Goal: Task Accomplishment & Management: Complete application form

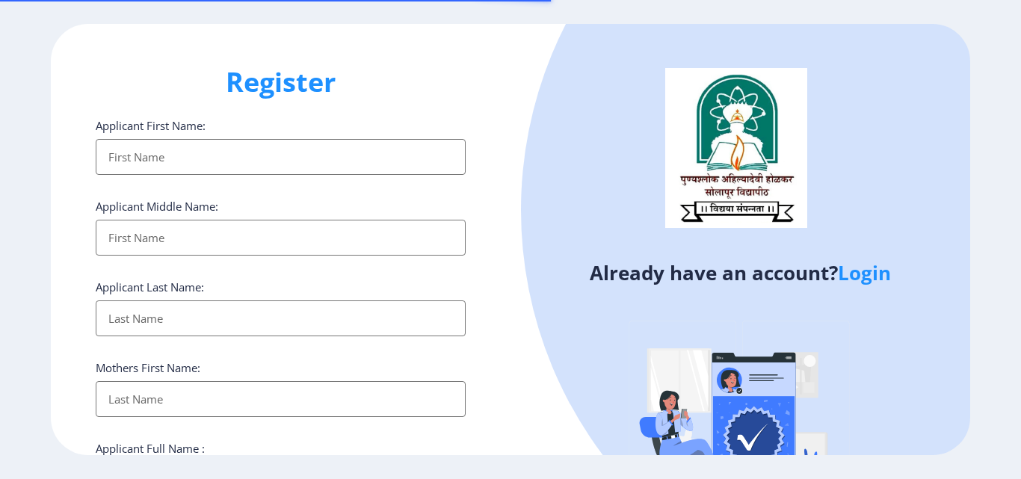
select select
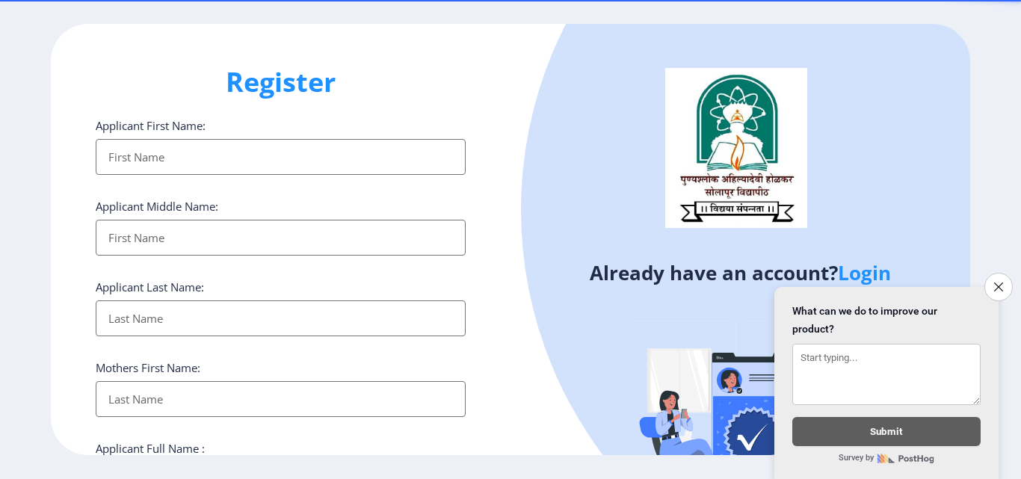
click at [868, 273] on link "Login" at bounding box center [864, 272] width 53 height 27
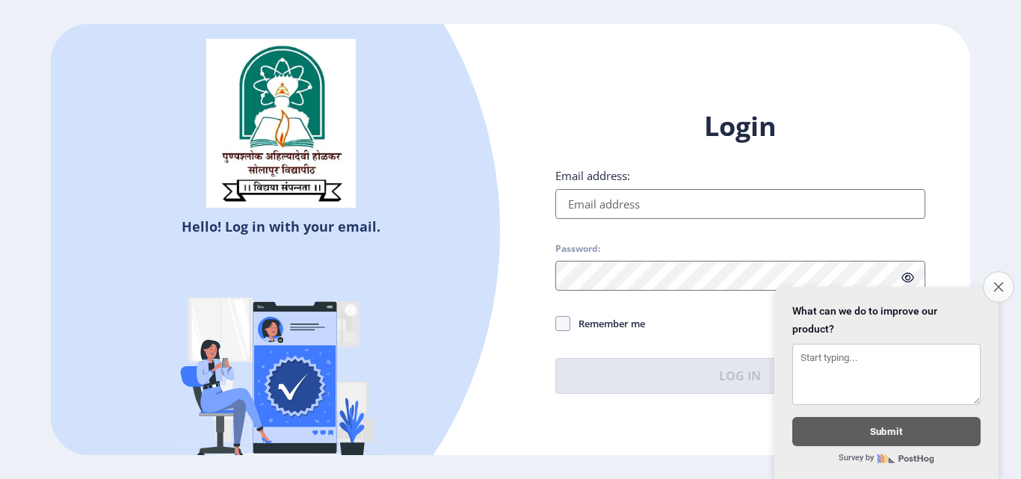
click at [999, 271] on button "Close survey" at bounding box center [998, 286] width 31 height 31
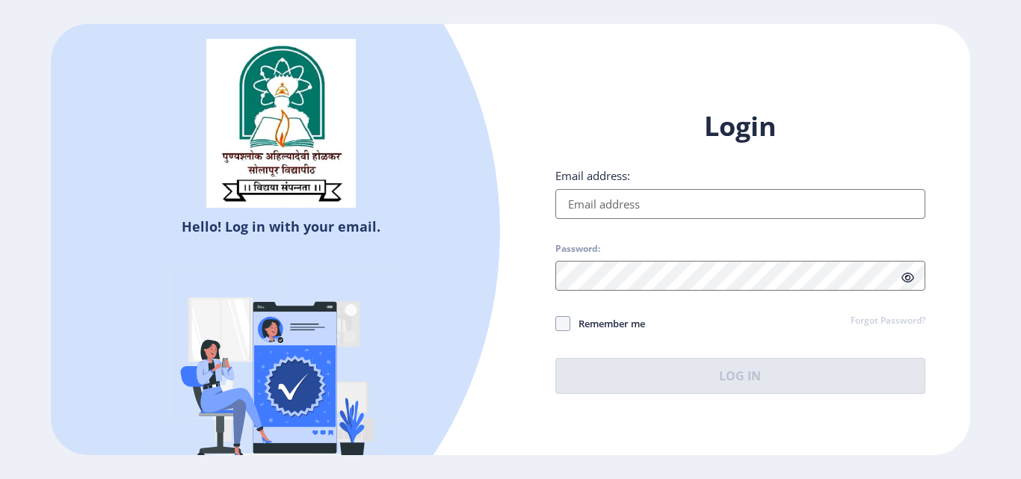
click at [670, 206] on input "Email address:" at bounding box center [740, 204] width 370 height 30
click at [668, 204] on input "Email address:" at bounding box center [740, 204] width 370 height 30
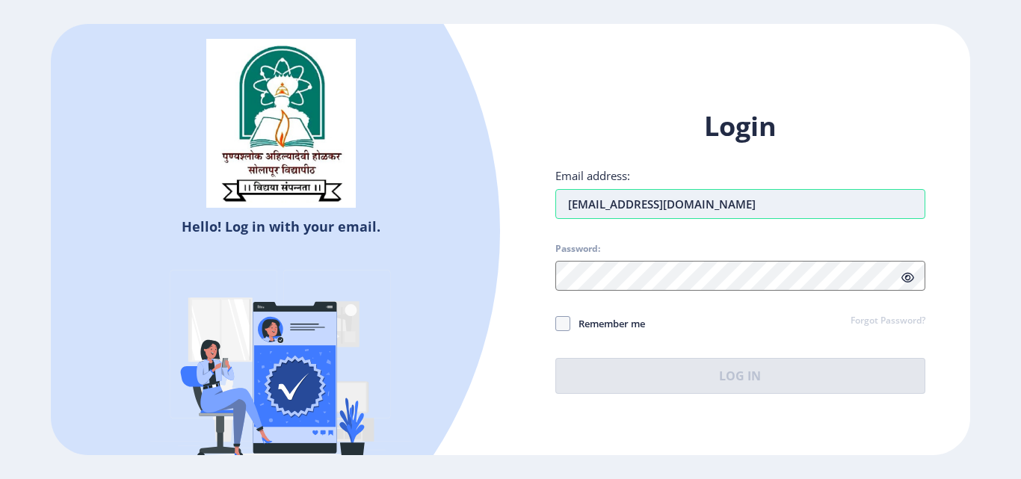
type input "[EMAIL_ADDRESS][DOMAIN_NAME]"
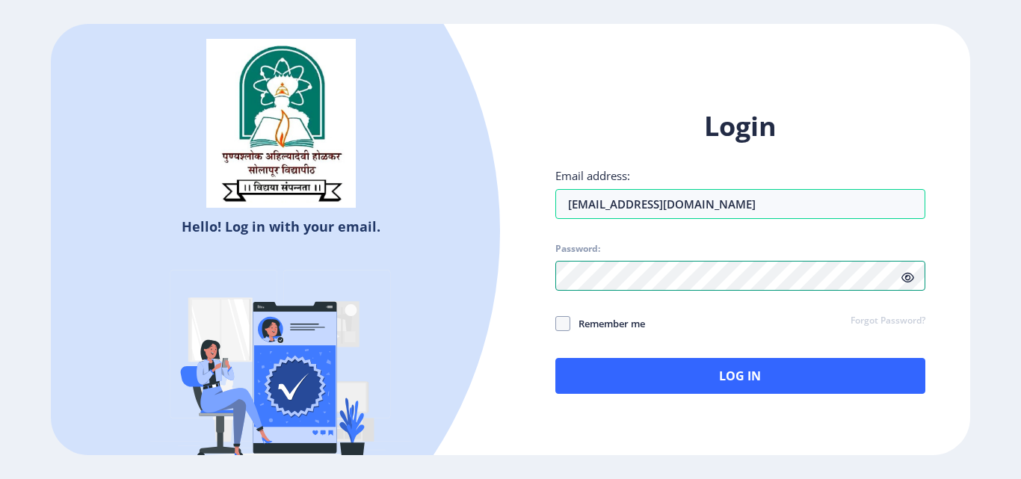
click at [904, 283] on div at bounding box center [740, 276] width 370 height 30
click at [909, 275] on icon at bounding box center [908, 277] width 13 height 11
click at [566, 320] on span at bounding box center [562, 323] width 15 height 15
click at [556, 324] on input "Remember me" at bounding box center [555, 324] width 1 height 1
checkbox input "true"
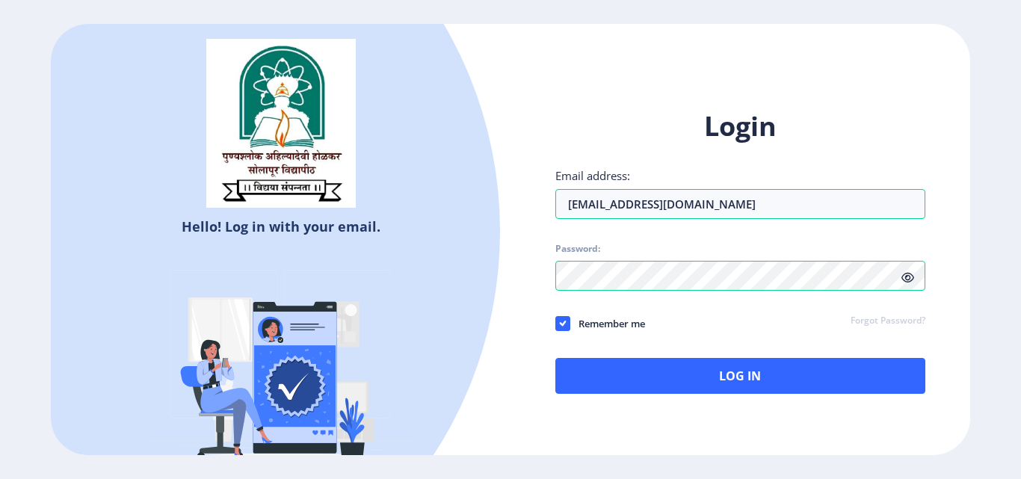
click at [652, 401] on div "Login Email address: [EMAIL_ADDRESS][DOMAIN_NAME] Password: Remember me Forgot …" at bounding box center [741, 263] width 460 height 354
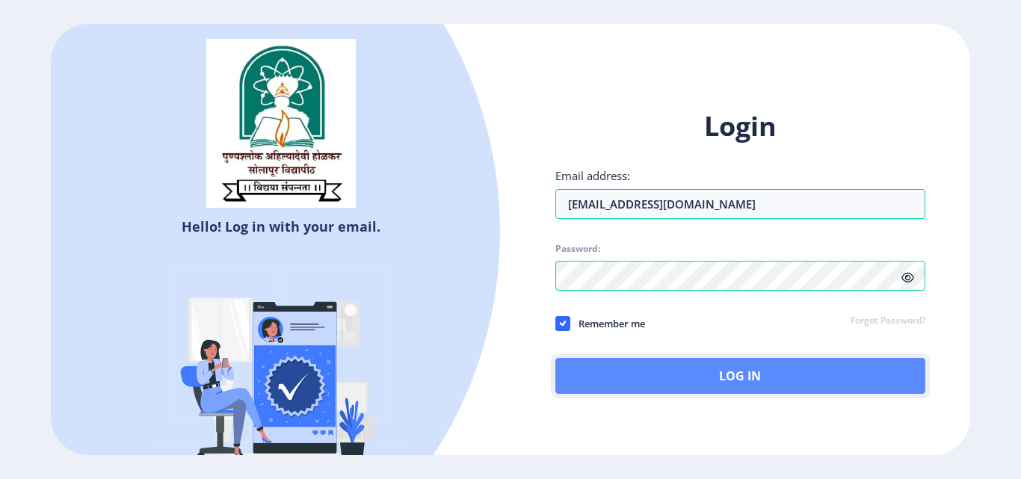
click at [650, 389] on button "Log In" at bounding box center [740, 376] width 370 height 36
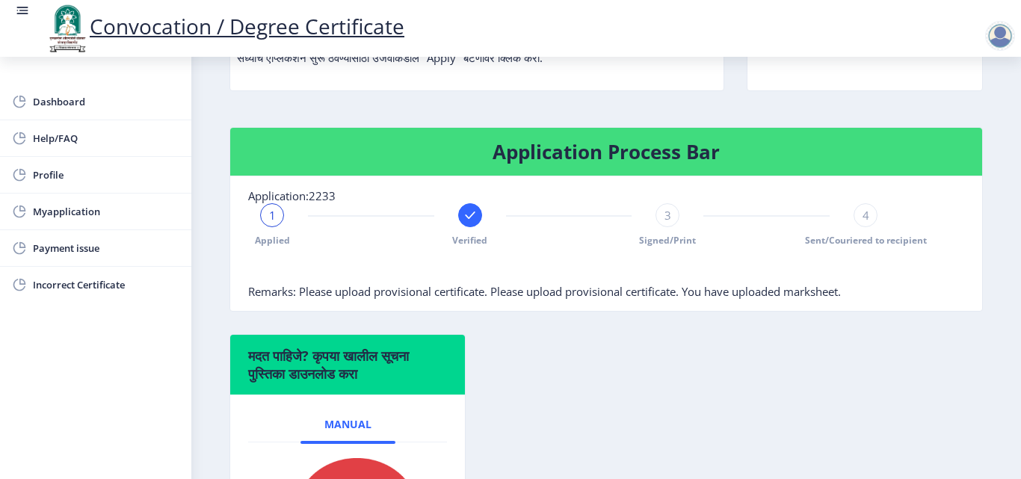
scroll to position [228, 0]
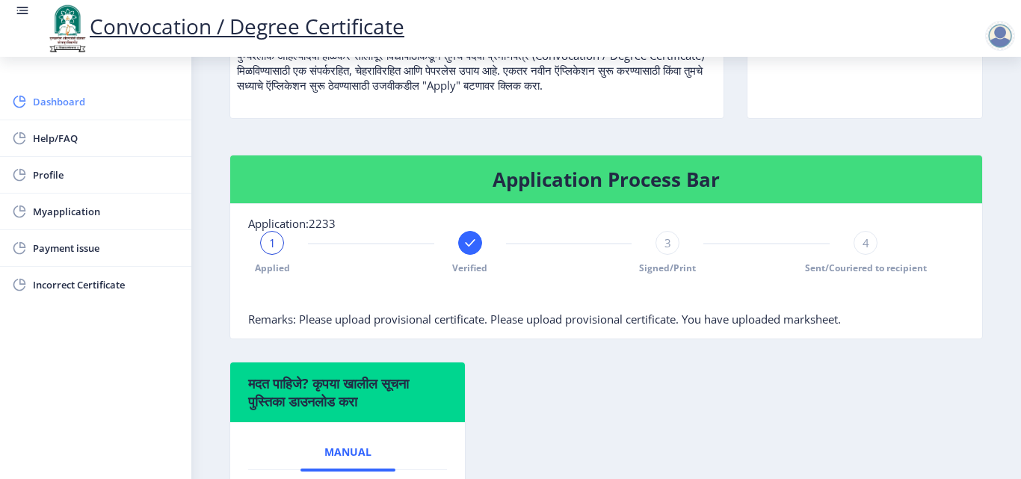
click at [67, 106] on span "Dashboard" at bounding box center [106, 102] width 147 height 18
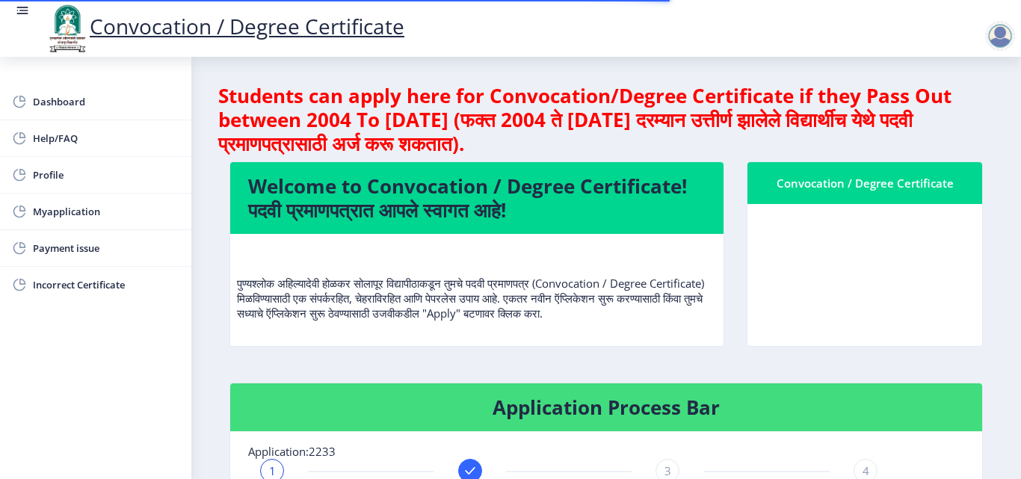
click at [848, 256] on nb-card-body at bounding box center [865, 275] width 235 height 142
click at [878, 288] on nb-card-body at bounding box center [865, 275] width 235 height 142
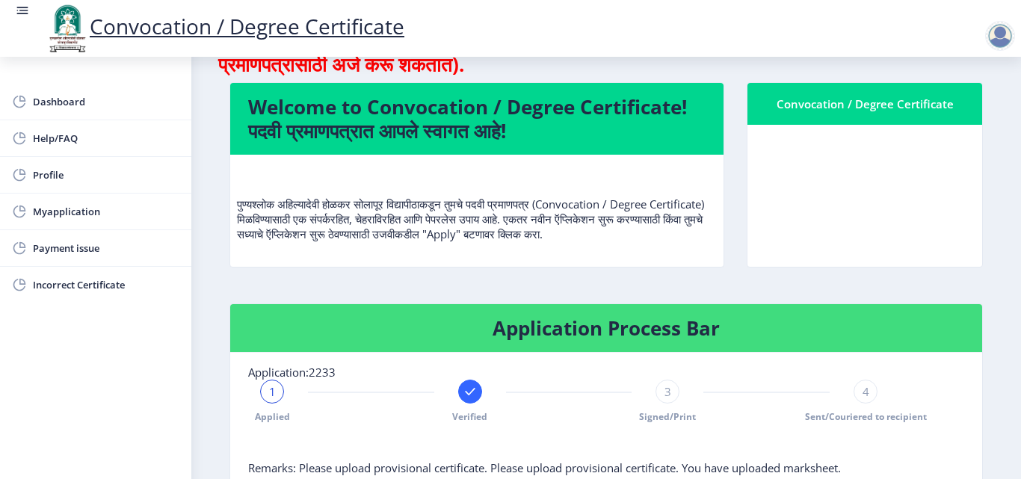
scroll to position [78, 0]
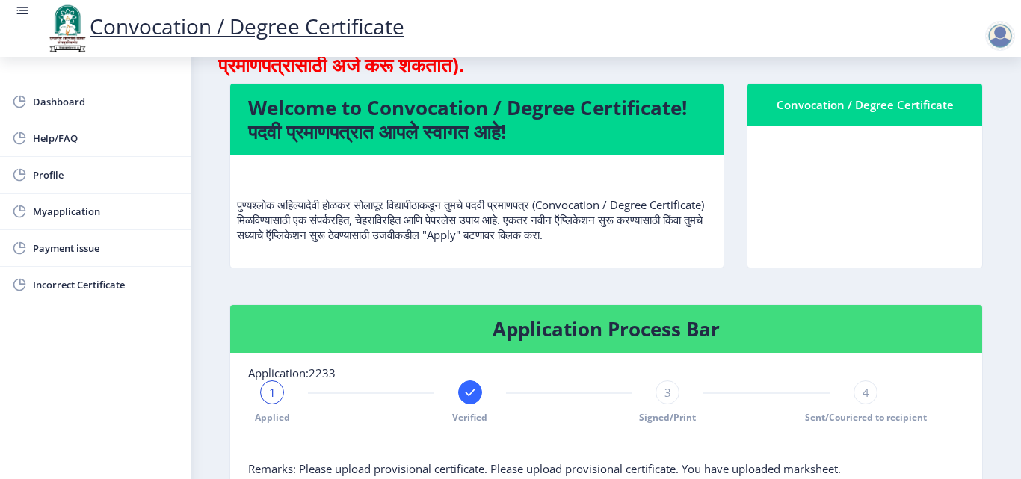
click at [464, 398] on rect at bounding box center [470, 392] width 15 height 15
click at [472, 391] on div "2" at bounding box center [470, 393] width 24 height 24
click at [657, 393] on div "3" at bounding box center [668, 393] width 24 height 24
click at [261, 395] on div at bounding box center [272, 393] width 24 height 24
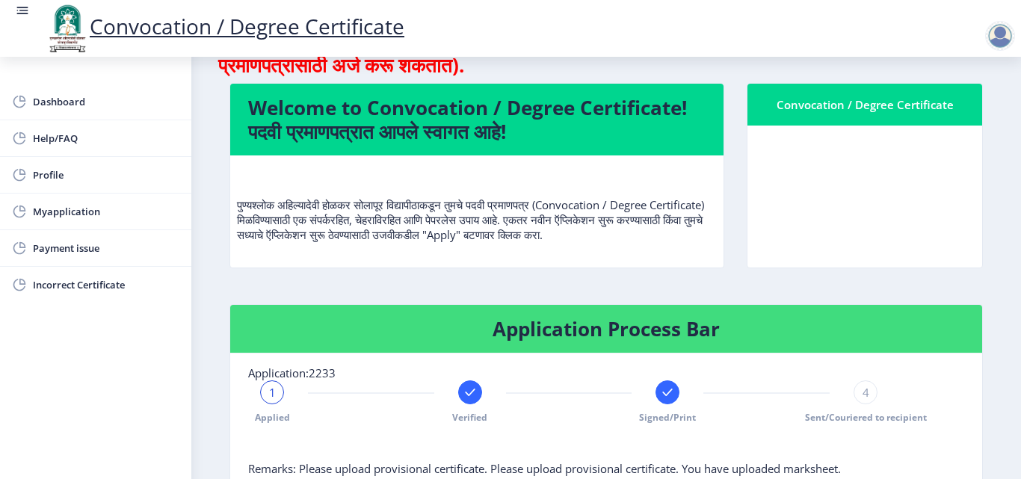
drag, startPoint x: 653, startPoint y: 250, endPoint x: 668, endPoint y: 249, distance: 15.0
click at [653, 250] on div "पुण्यश्लोक अहिल्यादेवी होळकर सोलापूर विद्यापीठाकडून तुमचे पदवी प्रमाणपत्र (Conv…" at bounding box center [477, 210] width 480 height 87
click at [697, 247] on div "पुण्यश्लोक अहिल्यादेवी होळकर सोलापूर विद्यापीठाकडून तुमचे पदवी प्रमाणपत्र (Conv…" at bounding box center [477, 210] width 480 height 87
click at [96, 213] on span "Myapplication" at bounding box center [106, 212] width 147 height 18
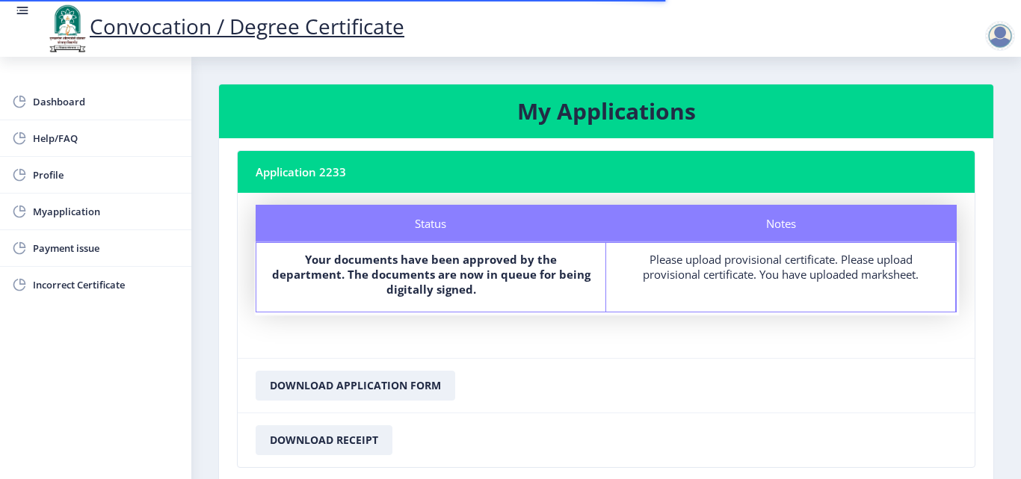
scroll to position [101, 0]
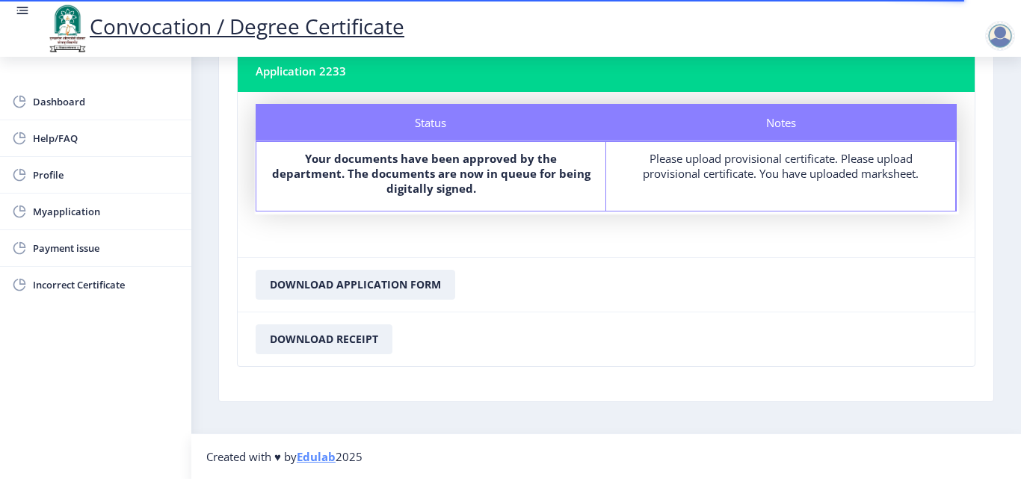
click at [872, 182] on div "Notes Please upload provisional certificate. Please upload provisional certific…" at bounding box center [781, 176] width 350 height 69
click at [774, 182] on div "Notes Please upload provisional certificate. Please upload provisional certific…" at bounding box center [781, 176] width 350 height 69
click at [771, 180] on div "Please upload provisional certificate. Please upload provisional certificate. Y…" at bounding box center [781, 166] width 322 height 30
click at [771, 178] on div "Please upload provisional certificate. Please upload provisional certificate. Y…" at bounding box center [781, 166] width 322 height 30
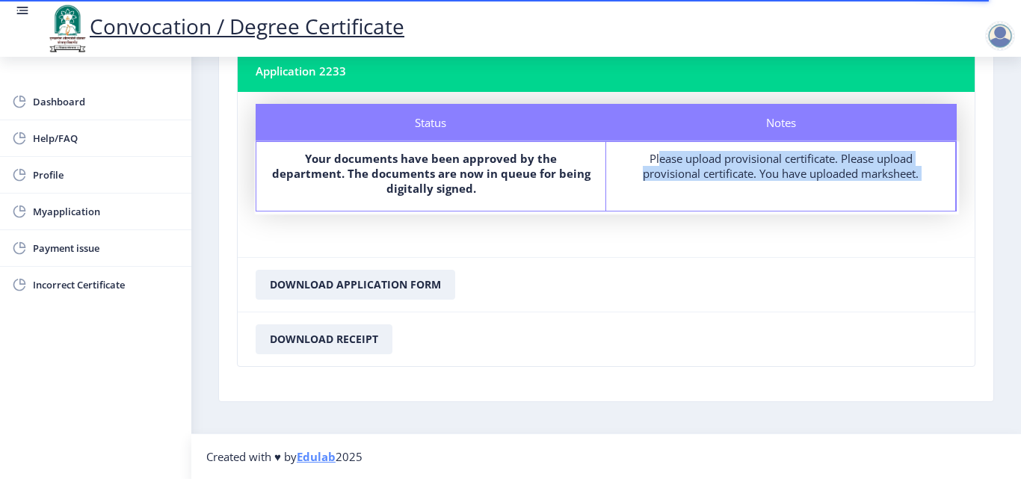
click at [771, 178] on div "Please upload provisional certificate. Please upload provisional certificate. Y…" at bounding box center [781, 166] width 322 height 30
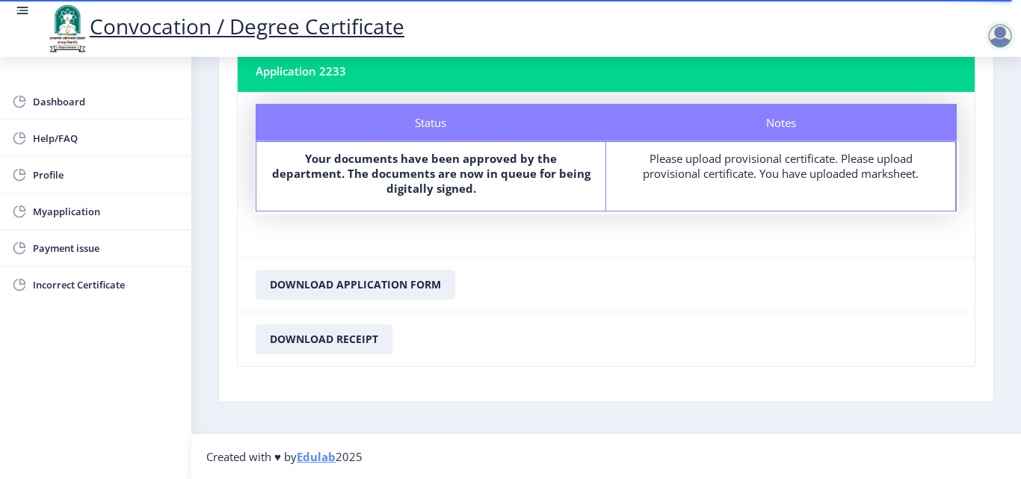
click at [520, 169] on b "Your documents have been approved by the department. The documents are now in q…" at bounding box center [431, 173] width 318 height 45
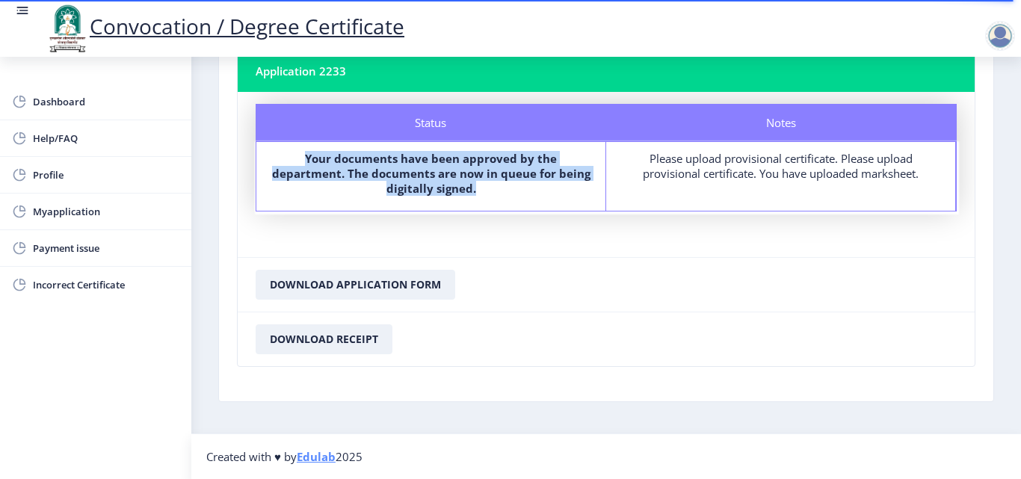
click at [520, 169] on b "Your documents have been approved by the department. The documents are now in q…" at bounding box center [431, 173] width 318 height 45
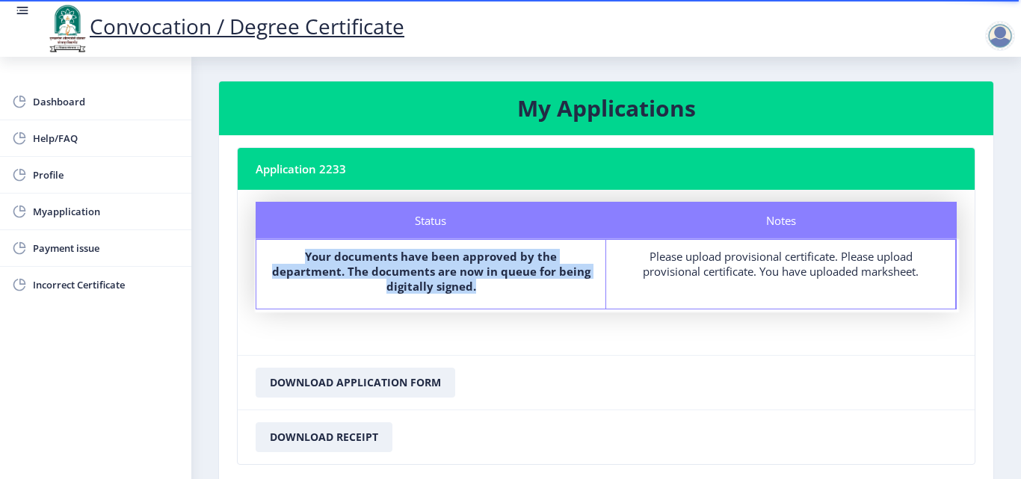
scroll to position [0, 0]
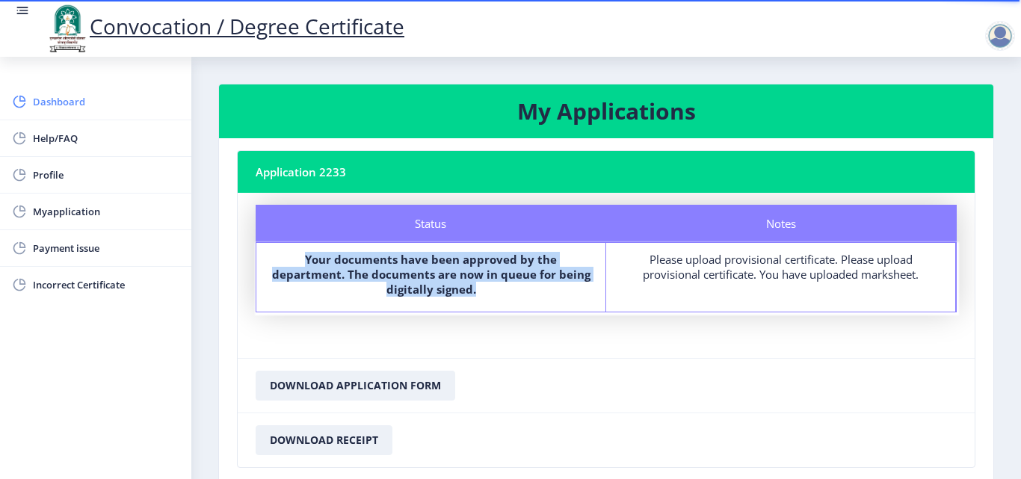
click at [64, 102] on span "Dashboard" at bounding box center [106, 102] width 147 height 18
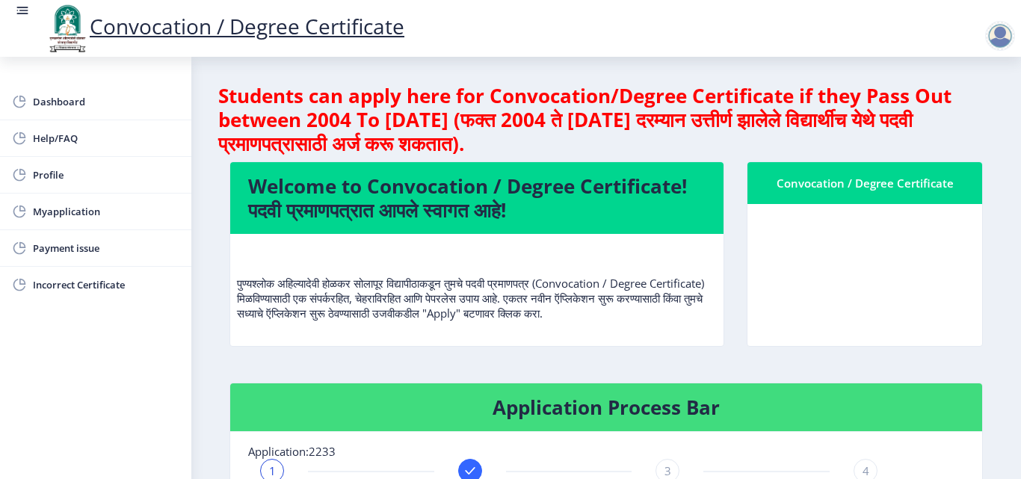
click at [490, 307] on p "पुण्यश्लोक अहिल्यादेवी होळकर सोलापूर विद्यापीठाकडून तुमचे पदवी प्रमाणपत्र (Conv…" at bounding box center [477, 283] width 480 height 75
click at [576, 315] on p "पुण्यश्लोक अहिल्यादेवी होळकर सोलापूर विद्यापीठाकडून तुमचे पदवी प्रमाणपत्र (Conv…" at bounding box center [477, 283] width 480 height 75
click at [601, 313] on p "पुण्यश्लोक अहिल्यादेवी होळकर सोलापूर विद्यापीठाकडून तुमचे पदवी प्रमाणपत्र (Conv…" at bounding box center [477, 283] width 480 height 75
click at [605, 313] on p "पुण्यश्लोक अहिल्यादेवी होळकर सोलापूर विद्यापीठाकडून तुमचे पदवी प्रमाणपत्र (Conv…" at bounding box center [477, 283] width 480 height 75
click at [606, 312] on p "पुण्यश्लोक अहिल्यादेवी होळकर सोलापूर विद्यापीठाकडून तुमचे पदवी प्रमाणपत्र (Conv…" at bounding box center [477, 283] width 480 height 75
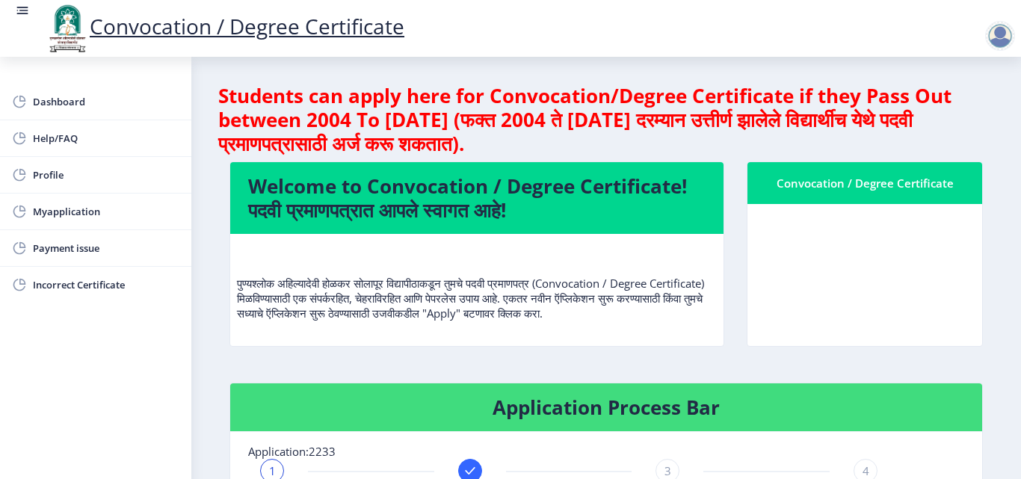
drag, startPoint x: 984, startPoint y: 283, endPoint x: 908, endPoint y: 262, distance: 78.4
click at [971, 282] on div "Convocation / Degree Certificate" at bounding box center [865, 264] width 259 height 206
drag, startPoint x: 841, startPoint y: 200, endPoint x: 845, endPoint y: 191, distance: 9.7
click at [841, 199] on nb-card-header "Convocation / Degree Certificate" at bounding box center [865, 183] width 235 height 42
click at [869, 185] on div "Convocation / Degree Certificate" at bounding box center [865, 183] width 199 height 18
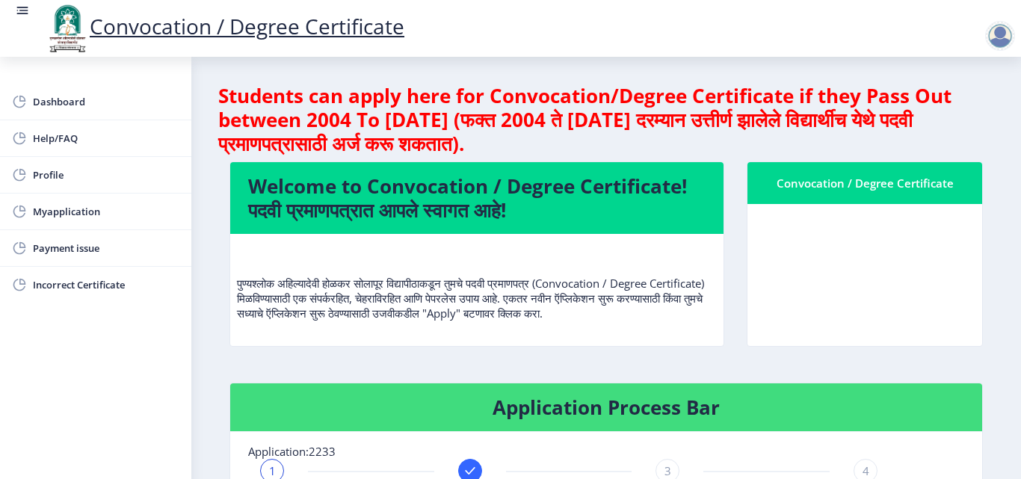
click at [870, 185] on div "Convocation / Degree Certificate" at bounding box center [865, 183] width 199 height 18
click at [872, 185] on div "Convocation / Degree Certificate" at bounding box center [865, 183] width 199 height 18
click at [813, 192] on nb-card-header "Convocation / Degree Certificate" at bounding box center [865, 183] width 235 height 42
click at [881, 294] on nb-card-body at bounding box center [865, 275] width 235 height 142
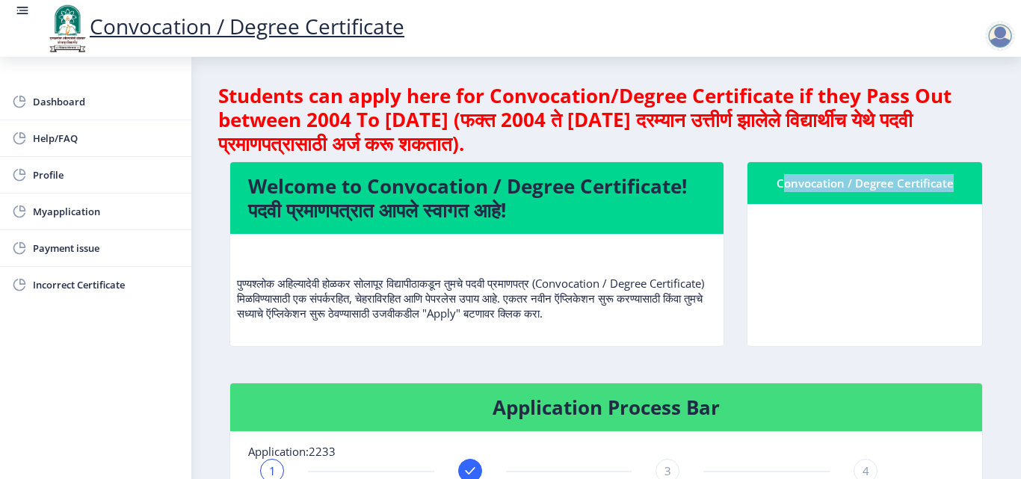
click at [878, 292] on nb-card-body at bounding box center [865, 275] width 235 height 142
click at [872, 293] on nb-card-body at bounding box center [865, 275] width 235 height 142
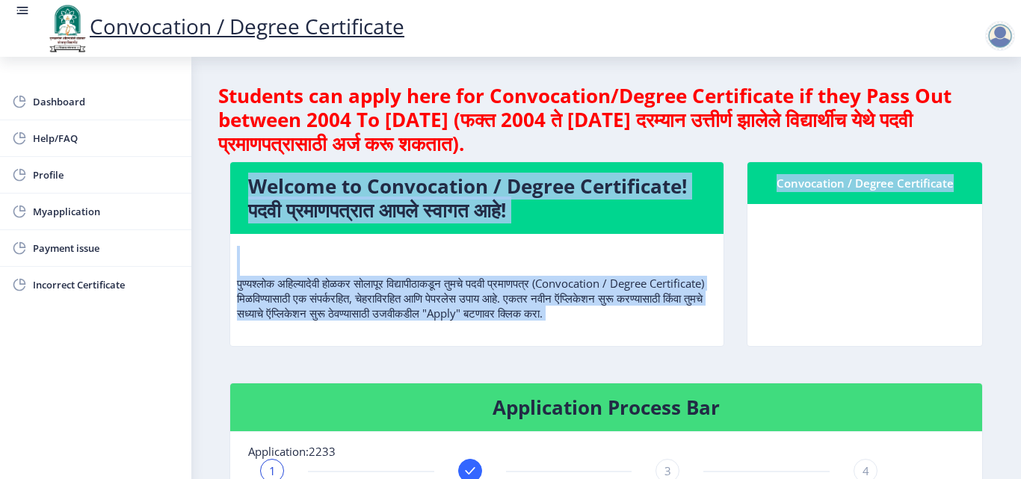
click at [865, 291] on nb-card-body at bounding box center [865, 275] width 235 height 142
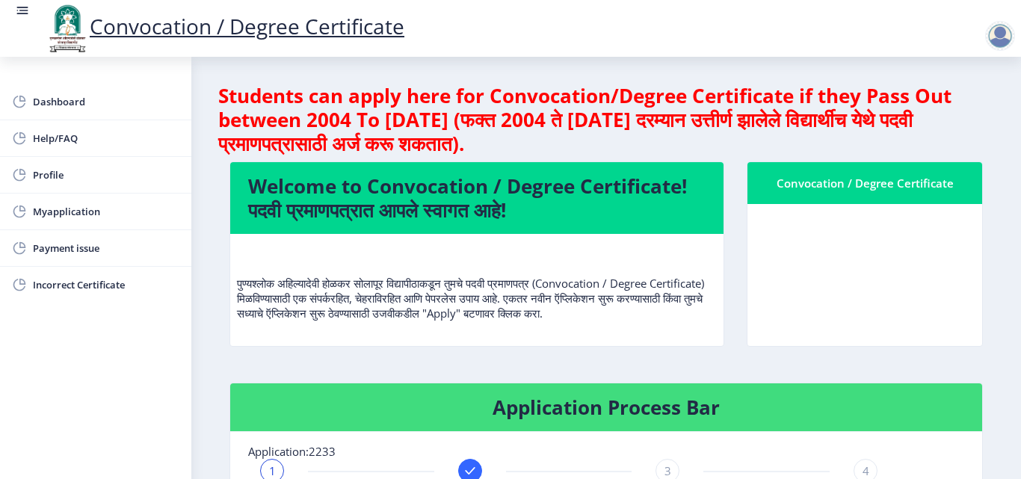
click at [600, 312] on p "पुण्यश्लोक अहिल्यादेवी होळकर सोलापूर विद्यापीठाकडून तुमचे पदवी प्रमाणपत्र (Conv…" at bounding box center [477, 283] width 480 height 75
click at [1001, 42] on div at bounding box center [1000, 36] width 30 height 30
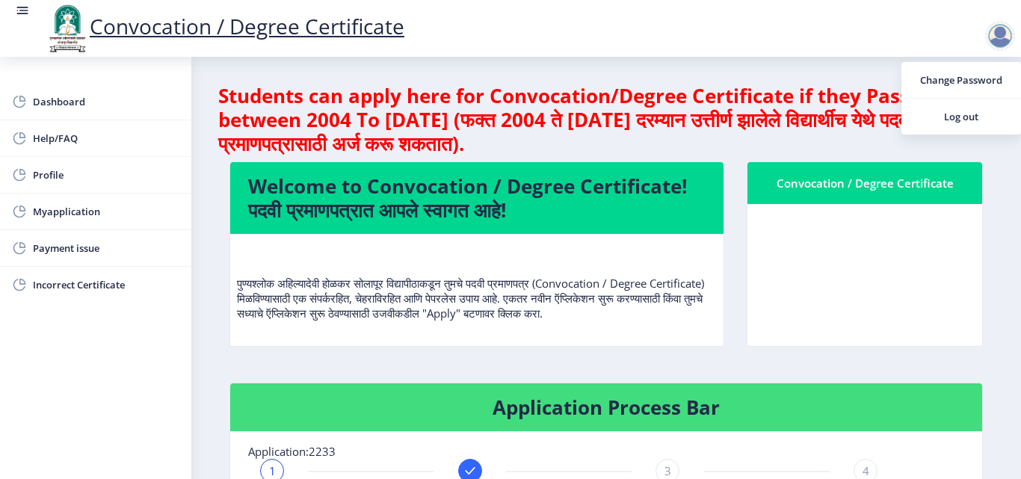
click at [926, 164] on nb-card-header "Convocation / Degree Certificate" at bounding box center [865, 183] width 235 height 42
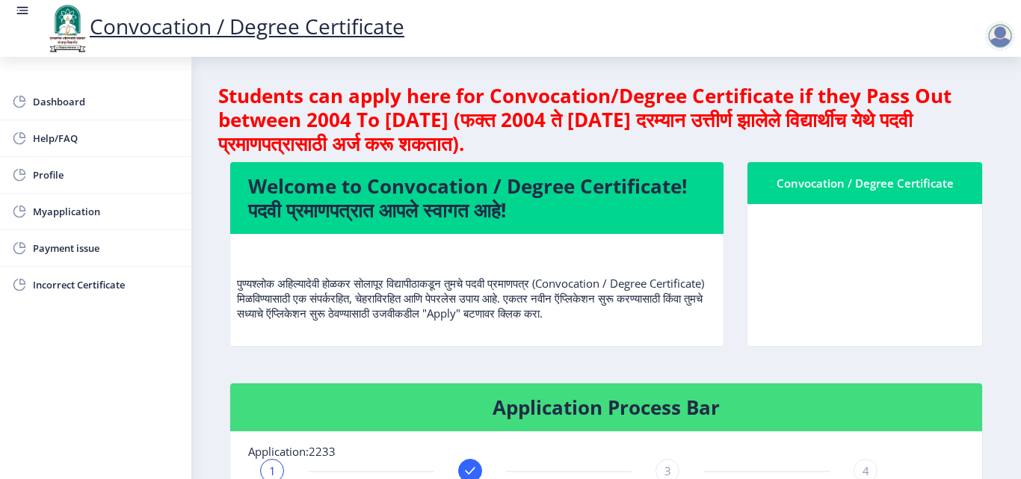
click at [881, 208] on nb-card-body at bounding box center [865, 275] width 235 height 142
click at [900, 268] on nb-card-body at bounding box center [865, 275] width 235 height 142
click at [900, 315] on nb-card-body at bounding box center [865, 275] width 235 height 142
click at [897, 333] on nb-card-body at bounding box center [865, 275] width 235 height 142
click at [895, 333] on nb-card-body at bounding box center [865, 275] width 235 height 142
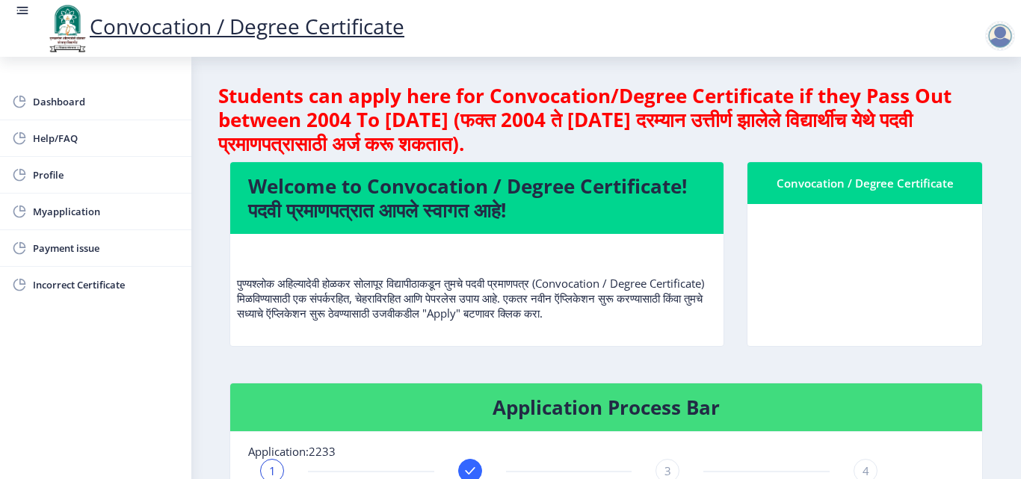
click at [891, 334] on nb-card-body at bounding box center [865, 275] width 235 height 142
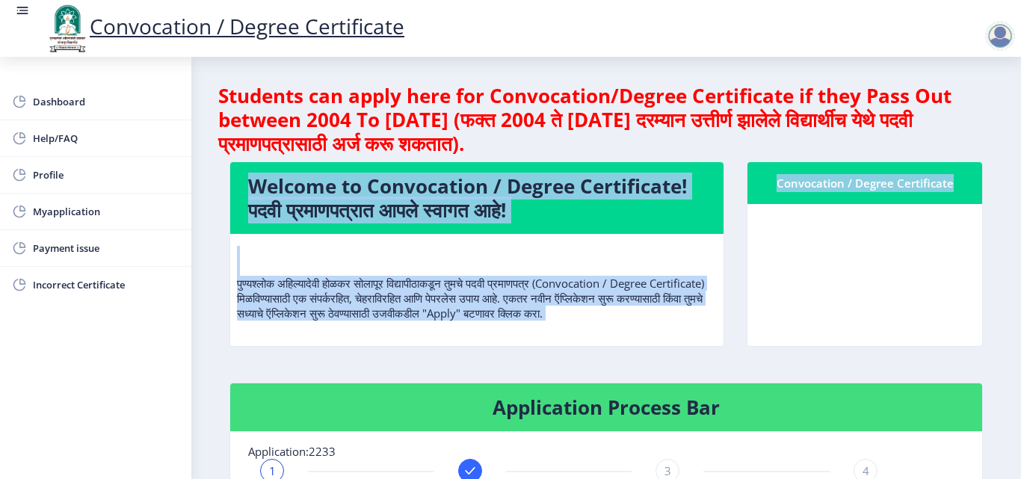
click at [891, 334] on nb-card-body at bounding box center [865, 275] width 235 height 142
click at [890, 334] on nb-card-body at bounding box center [865, 275] width 235 height 142
click at [890, 336] on nb-card-body at bounding box center [865, 275] width 235 height 142
drag, startPoint x: 528, startPoint y: 116, endPoint x: 647, endPoint y: 144, distance: 122.2
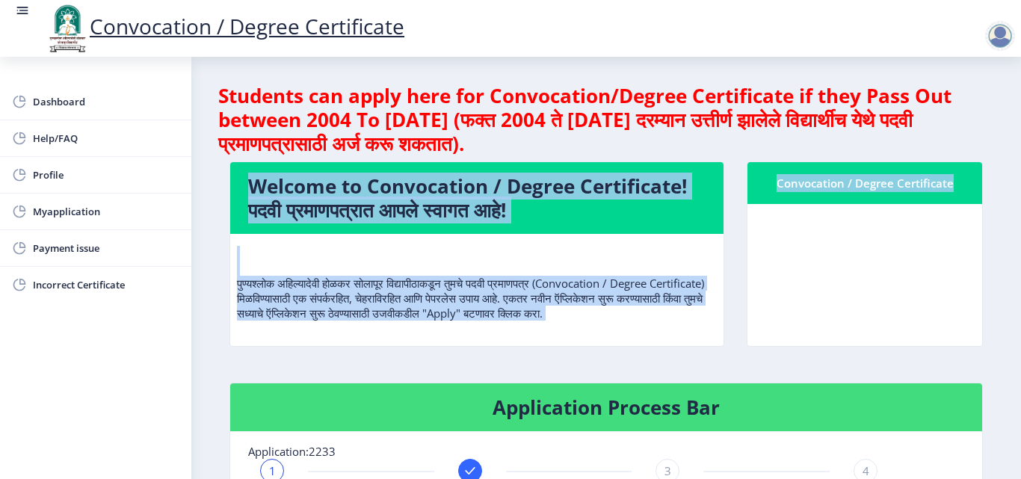
click at [644, 144] on h4 "Students can apply here for Convocation/Degree Certificate if they Pass Out bet…" at bounding box center [606, 120] width 776 height 72
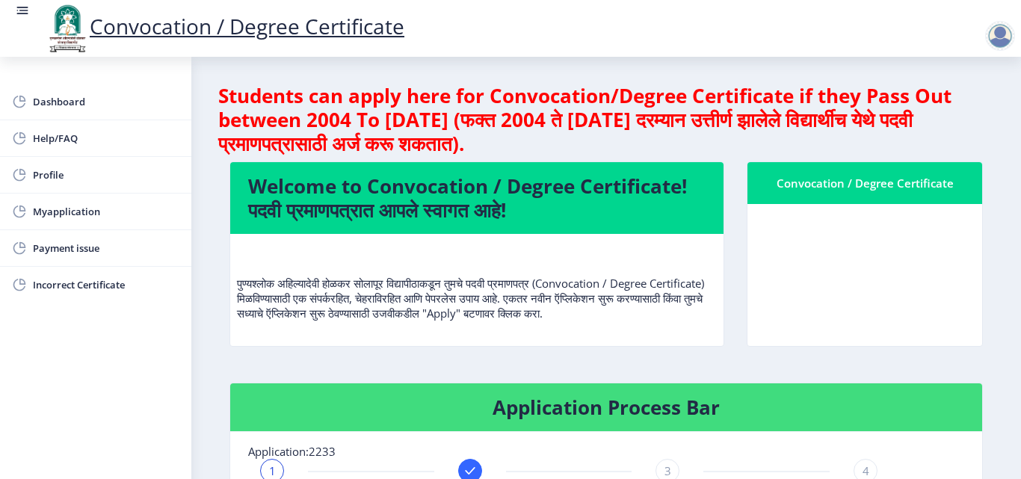
click at [687, 143] on h4 "Students can apply here for Convocation/Degree Certificate if they Pass Out bet…" at bounding box center [606, 120] width 776 height 72
click at [63, 113] on link "Dashboard" at bounding box center [95, 102] width 191 height 36
click at [72, 209] on span "Myapplication" at bounding box center [106, 212] width 147 height 18
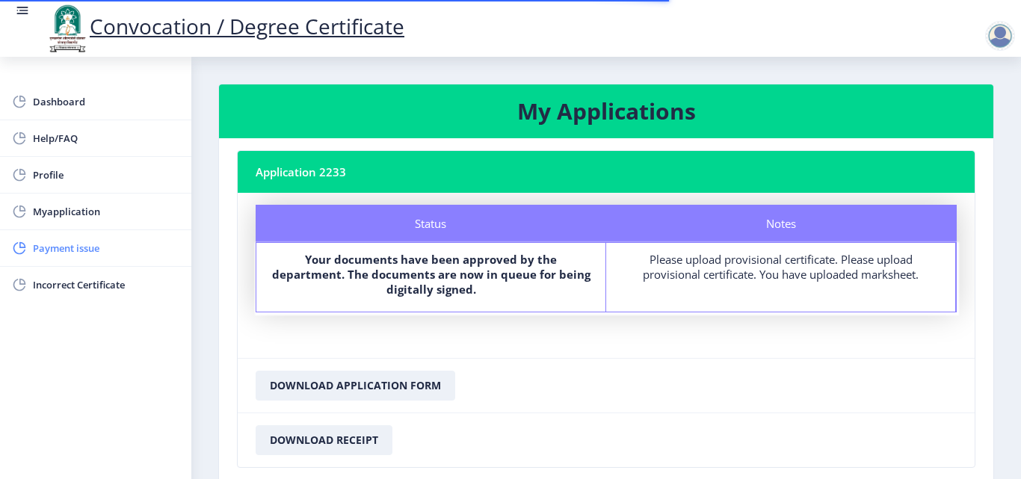
click at [73, 248] on span "Payment issue" at bounding box center [106, 248] width 147 height 18
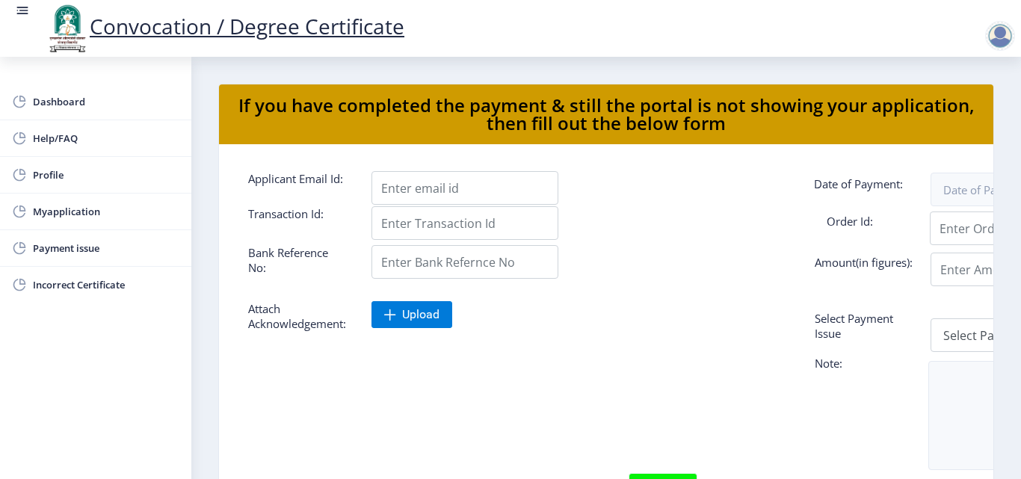
click at [539, 473] on div at bounding box center [544, 427] width 615 height 91
click at [49, 104] on span "Dashboard" at bounding box center [106, 102] width 147 height 18
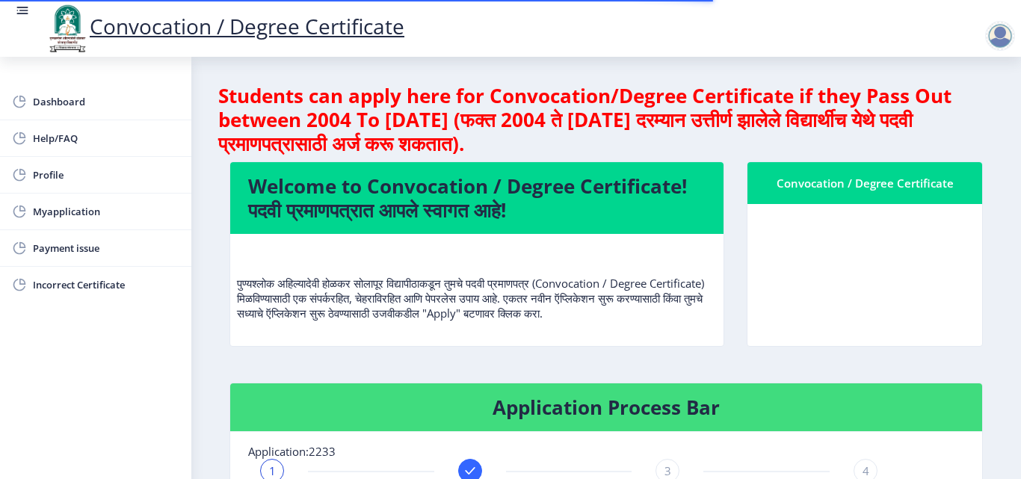
click at [1005, 32] on div at bounding box center [1000, 36] width 30 height 30
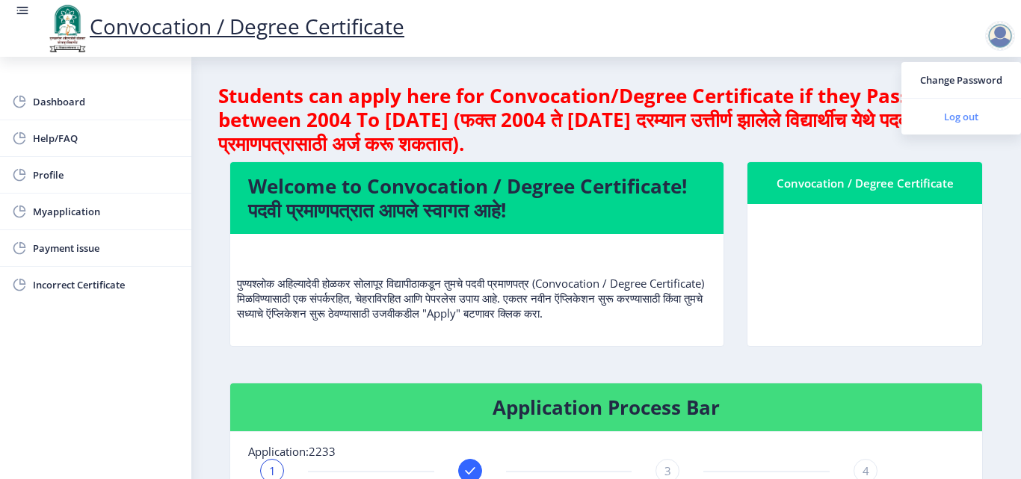
click at [973, 108] on span "Log out" at bounding box center [962, 117] width 96 height 18
